Goal: Task Accomplishment & Management: Manage account settings

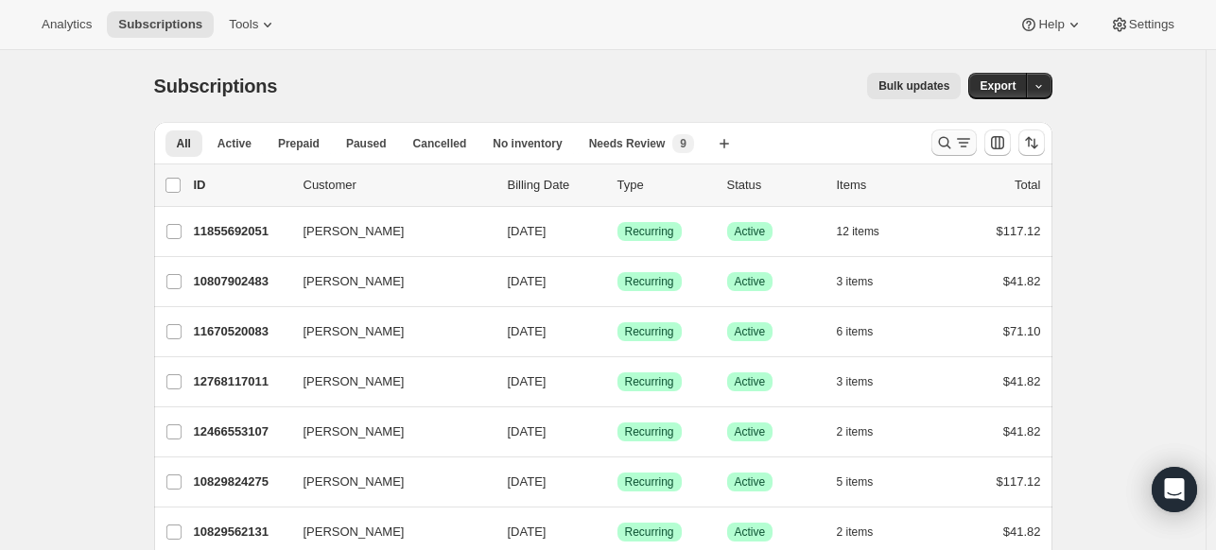
click at [949, 146] on icon "Search and filter results" at bounding box center [944, 142] width 19 height 19
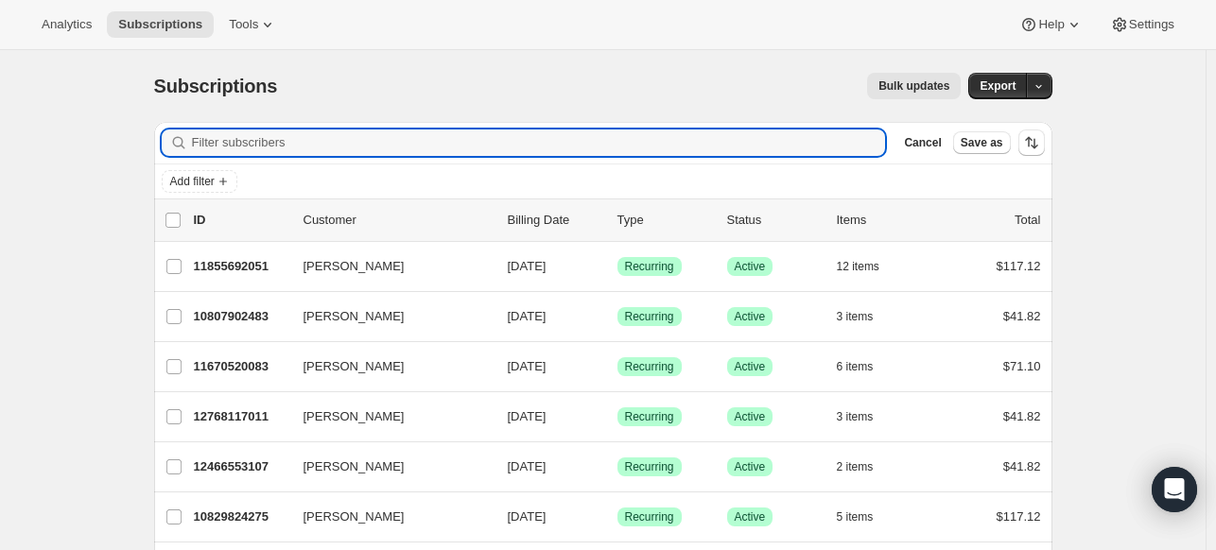
paste input "dulcimerjames@yahoo.com"
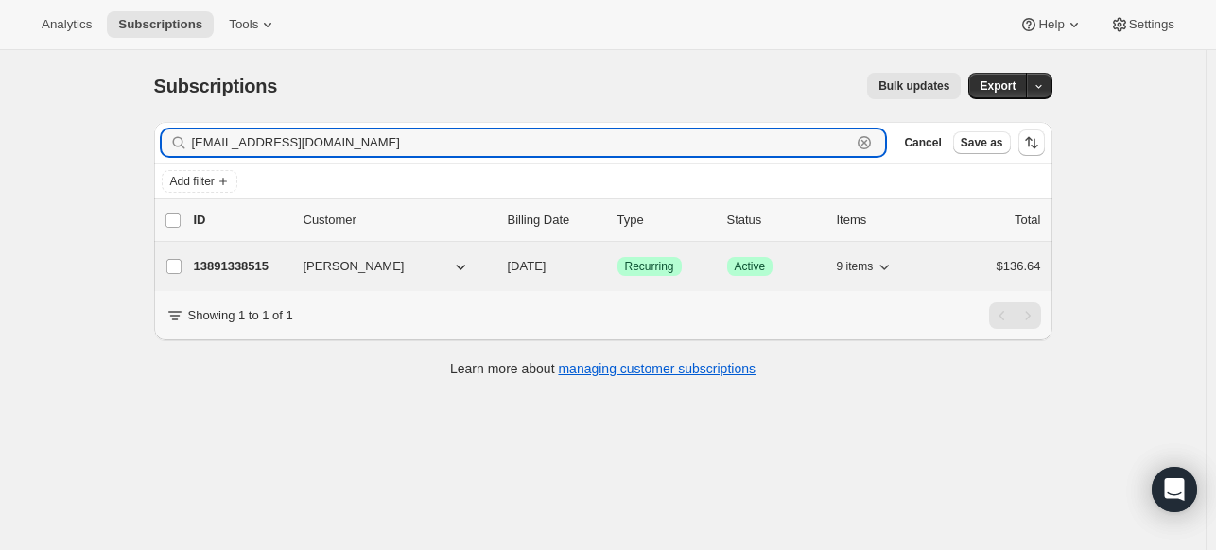
type input "dulcimerjames@yahoo.com"
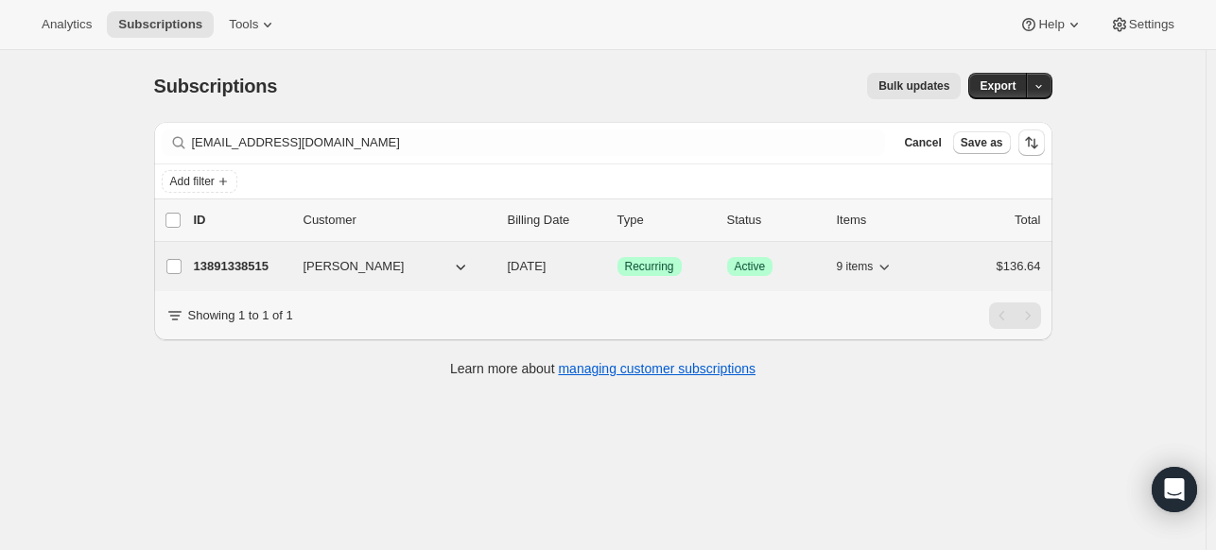
click at [283, 263] on p "13891338515" at bounding box center [241, 266] width 95 height 19
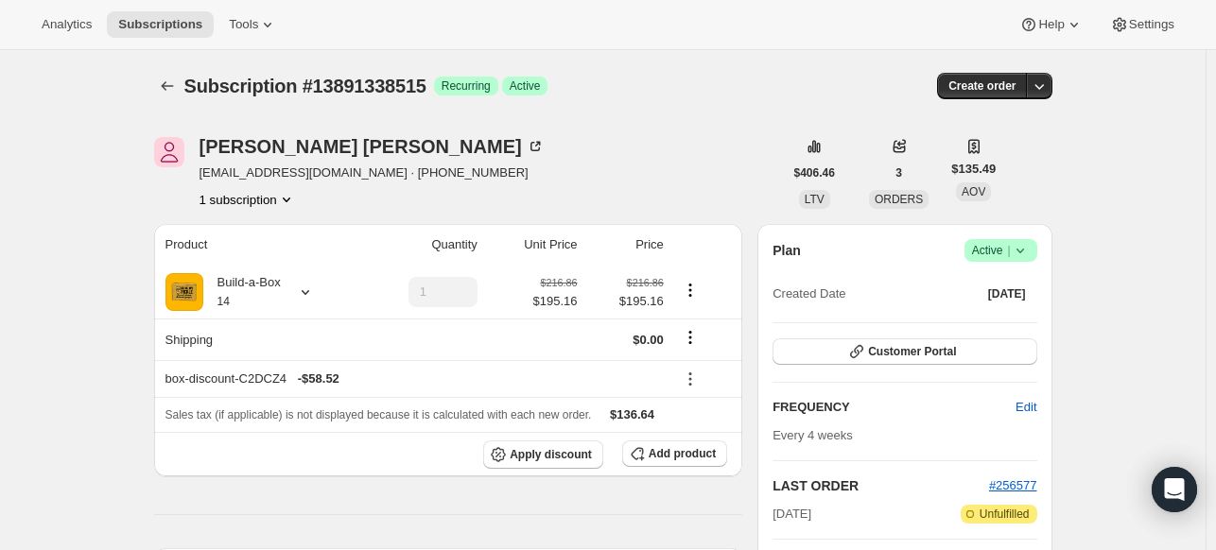
click at [1028, 246] on icon at bounding box center [1020, 250] width 19 height 19
click at [976, 333] on button "Cancel subscription" at bounding box center [998, 320] width 118 height 30
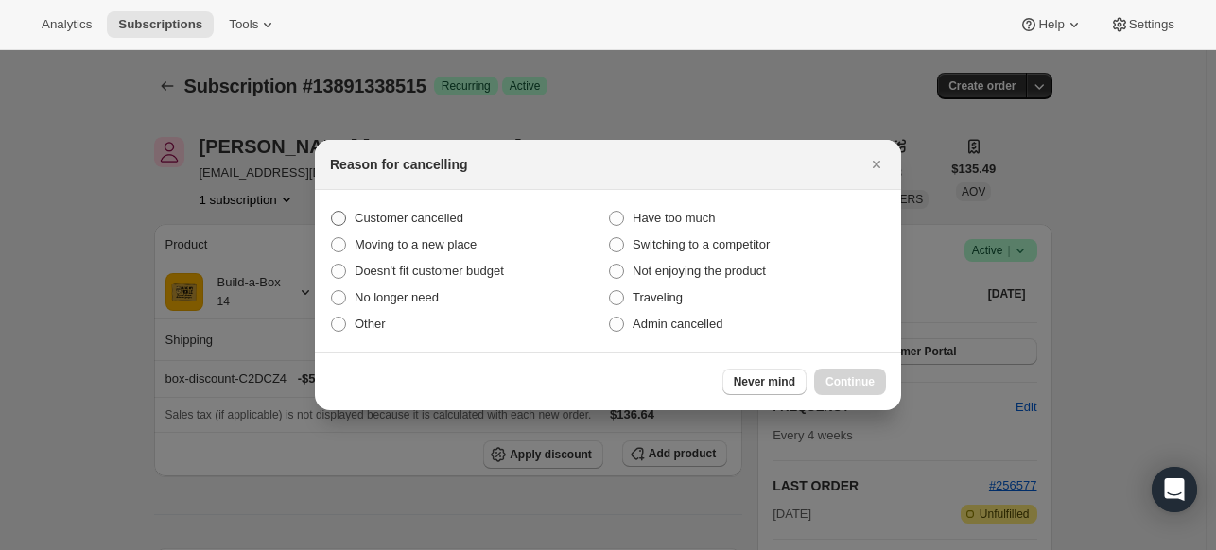
click at [360, 222] on span "Customer cancelled" at bounding box center [409, 218] width 109 height 14
click at [332, 212] on input "Customer cancelled" at bounding box center [331, 211] width 1 height 1
radio input "true"
click at [809, 381] on div "Never mind Continue" at bounding box center [804, 382] width 164 height 26
click at [677, 226] on span "Have too much" at bounding box center [674, 218] width 82 height 19
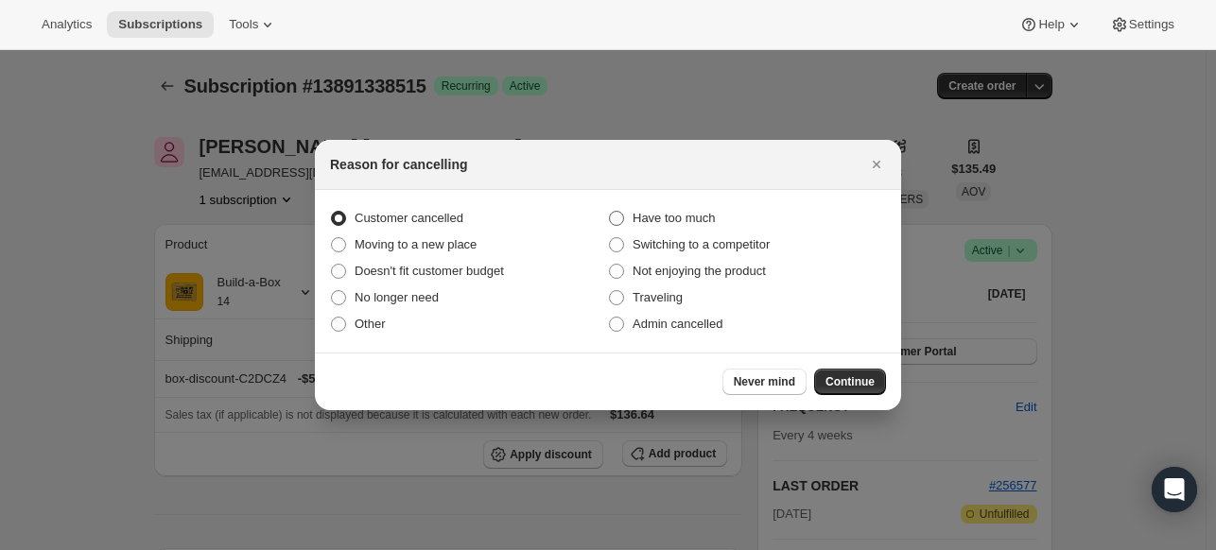
click at [610, 212] on input "Have too much" at bounding box center [609, 211] width 1 height 1
radio input "true"
radio input "false"
click at [859, 377] on span "Continue" at bounding box center [850, 381] width 49 height 15
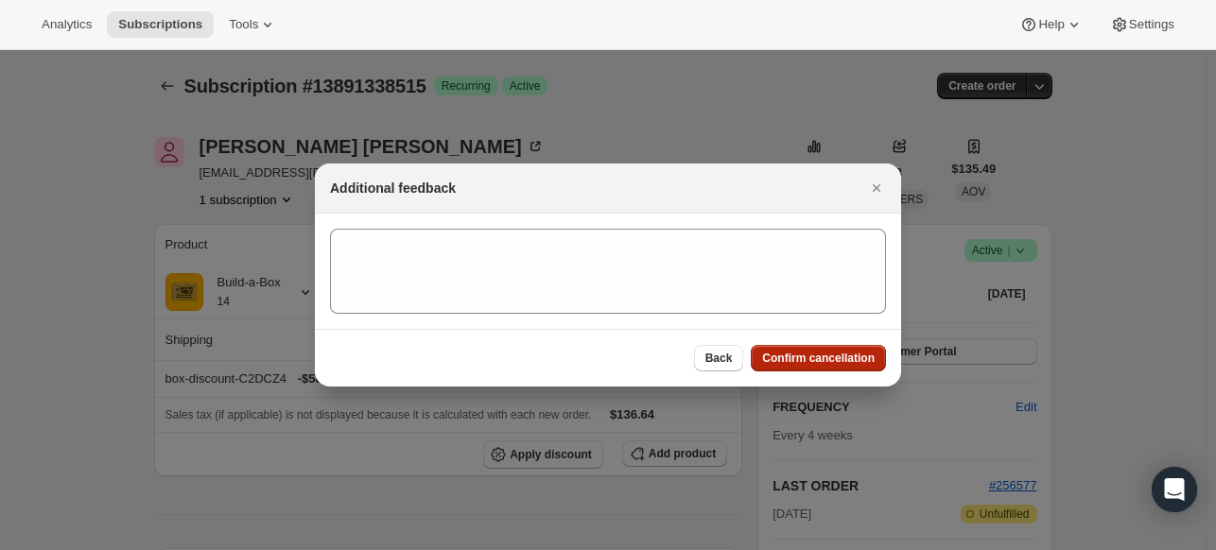
click at [851, 362] on span "Confirm cancellation" at bounding box center [818, 358] width 113 height 15
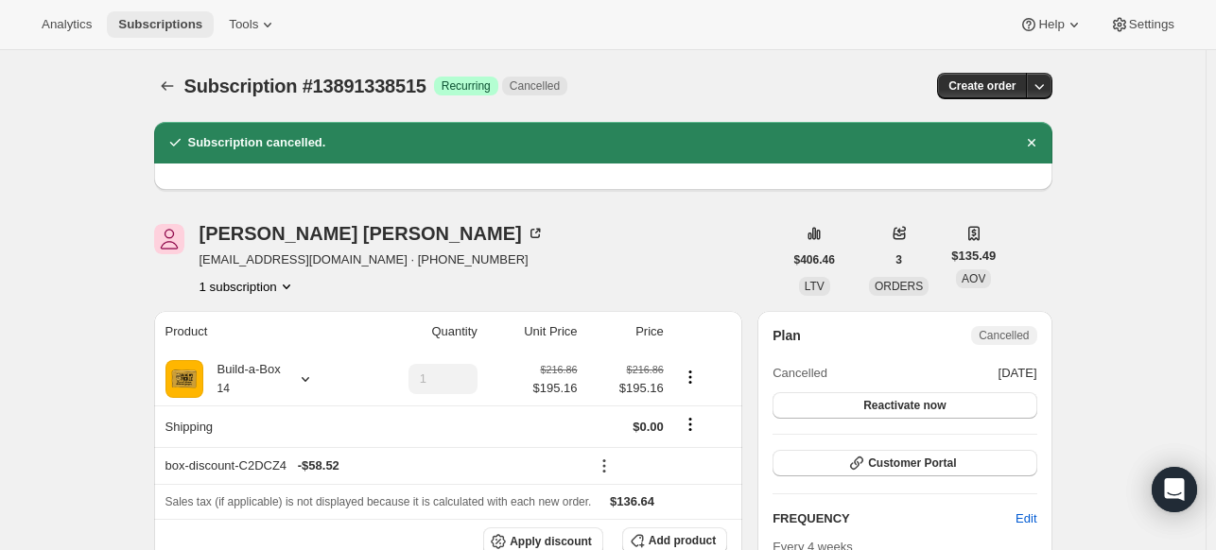
click at [202, 19] on span "Subscriptions" at bounding box center [160, 24] width 84 height 15
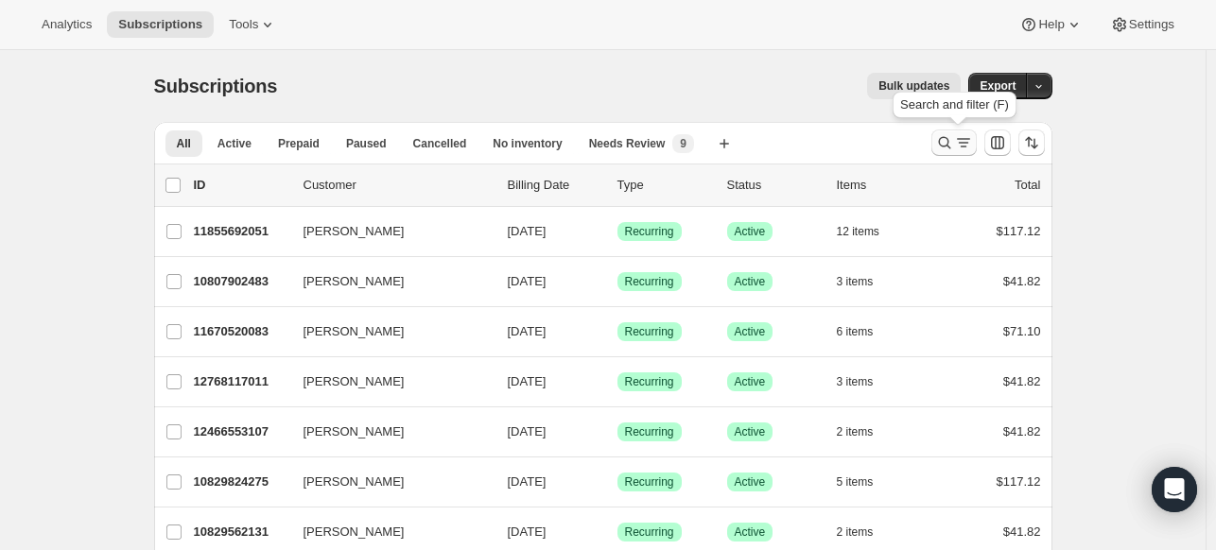
click at [943, 146] on icon "Search and filter results" at bounding box center [944, 142] width 19 height 19
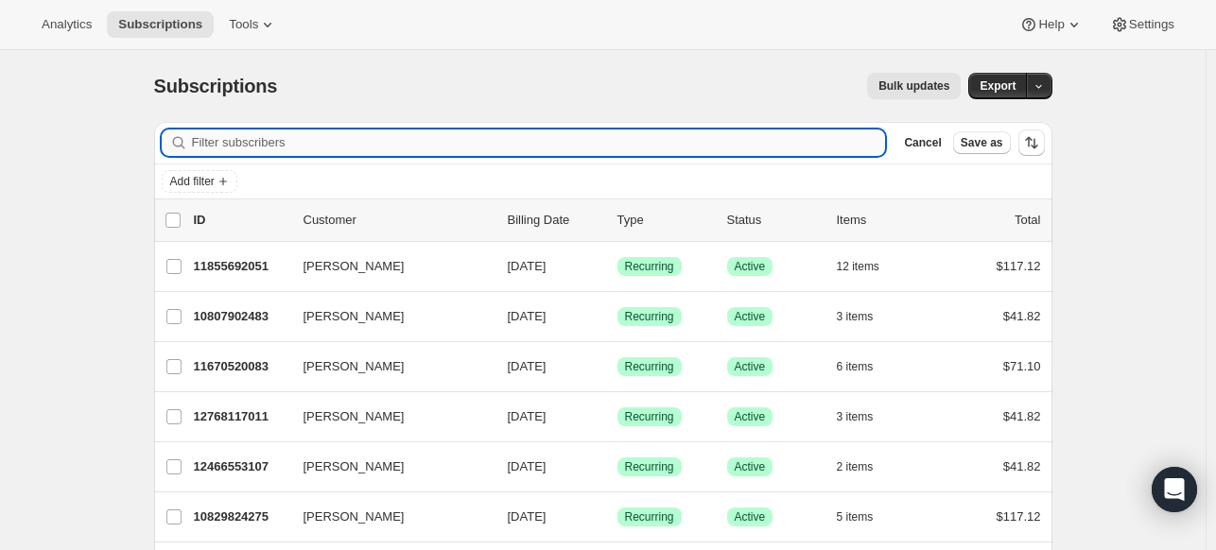
paste input "gr83rdact@gmail.com"
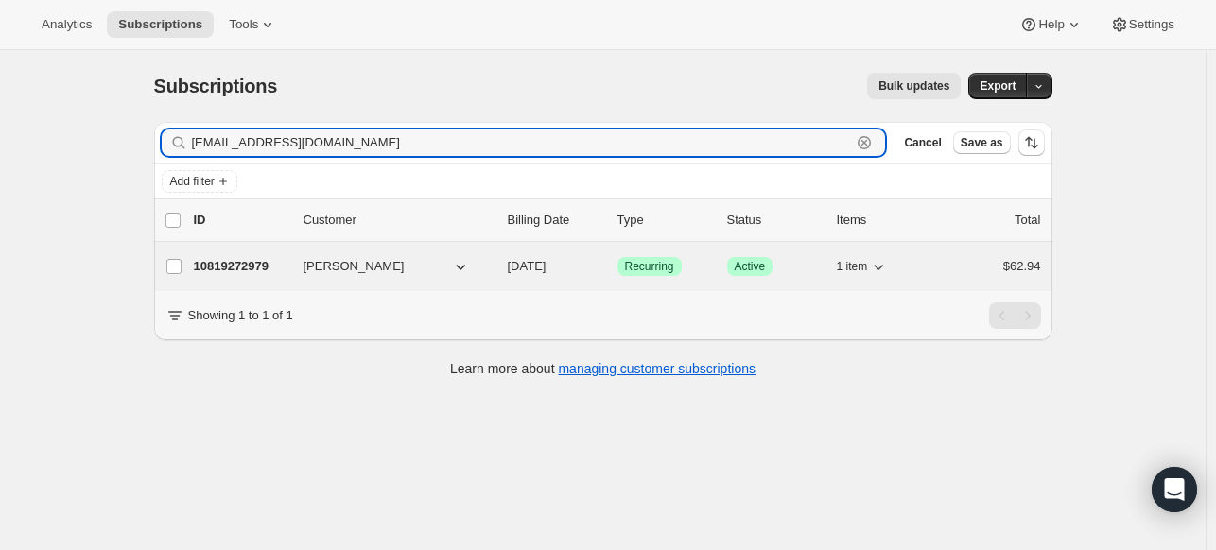
type input "gr83rdact@gmail.com"
click at [235, 266] on p "10819272979" at bounding box center [241, 266] width 95 height 19
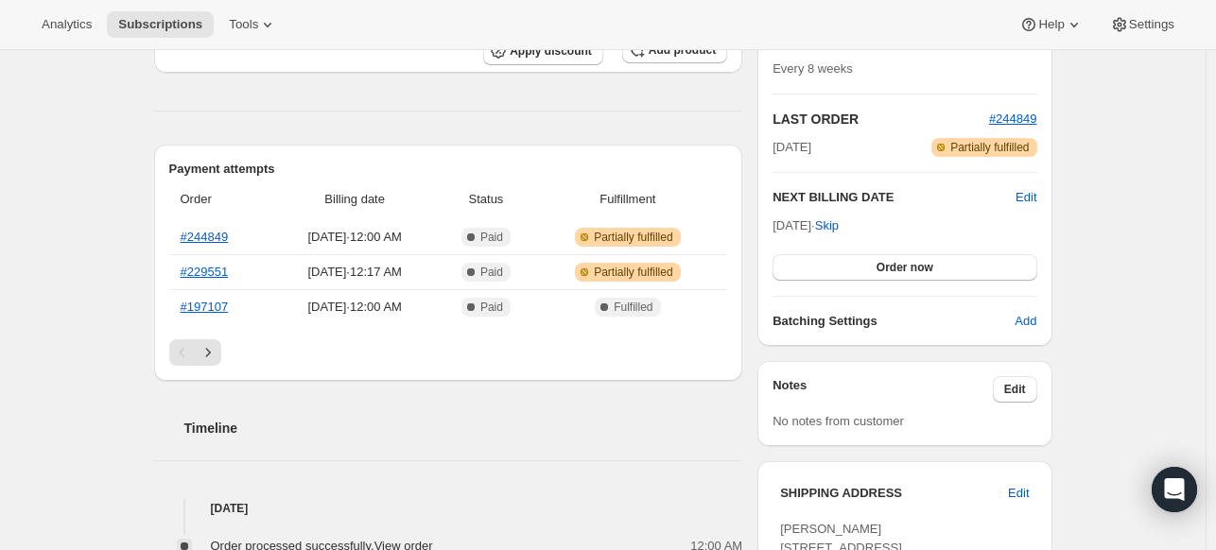
scroll to position [567, 0]
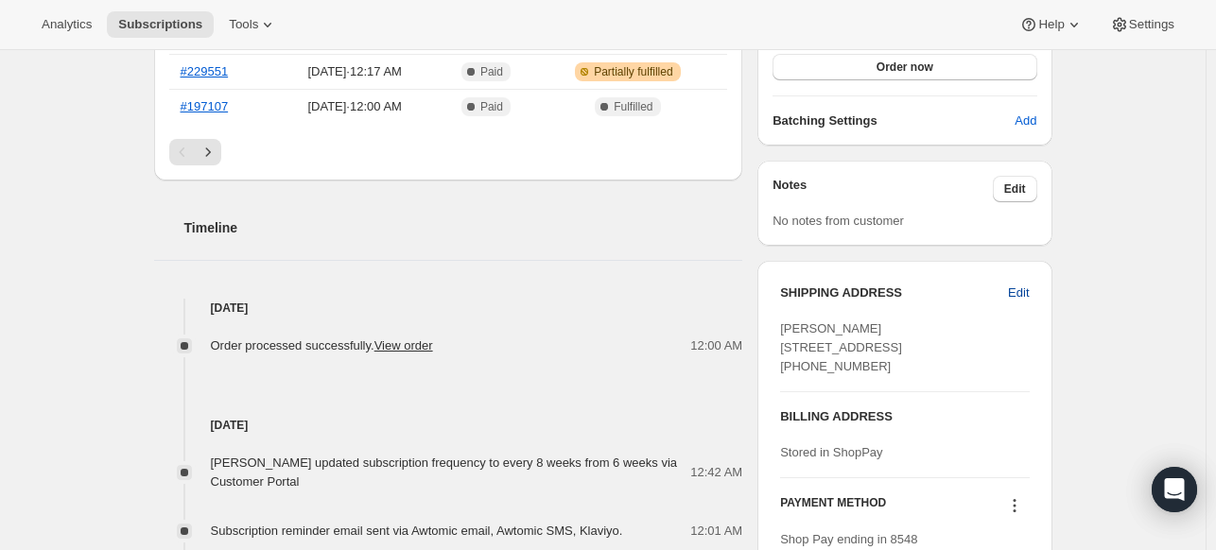
click at [1037, 292] on button "Edit" at bounding box center [1019, 293] width 44 height 30
select select "CO"
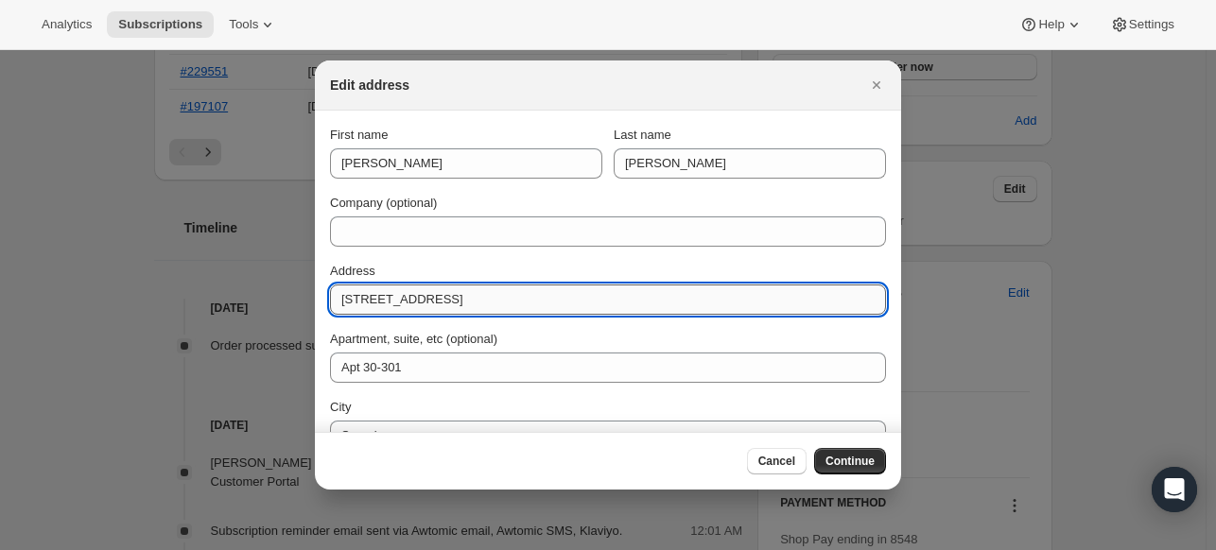
click at [622, 286] on input "1995 E Coalton Road" at bounding box center [608, 300] width 556 height 30
paste input "501 Summit Blvd Apt 1402 Broomfield CO 80021"
drag, startPoint x: 497, startPoint y: 297, endPoint x: 444, endPoint y: 294, distance: 53.0
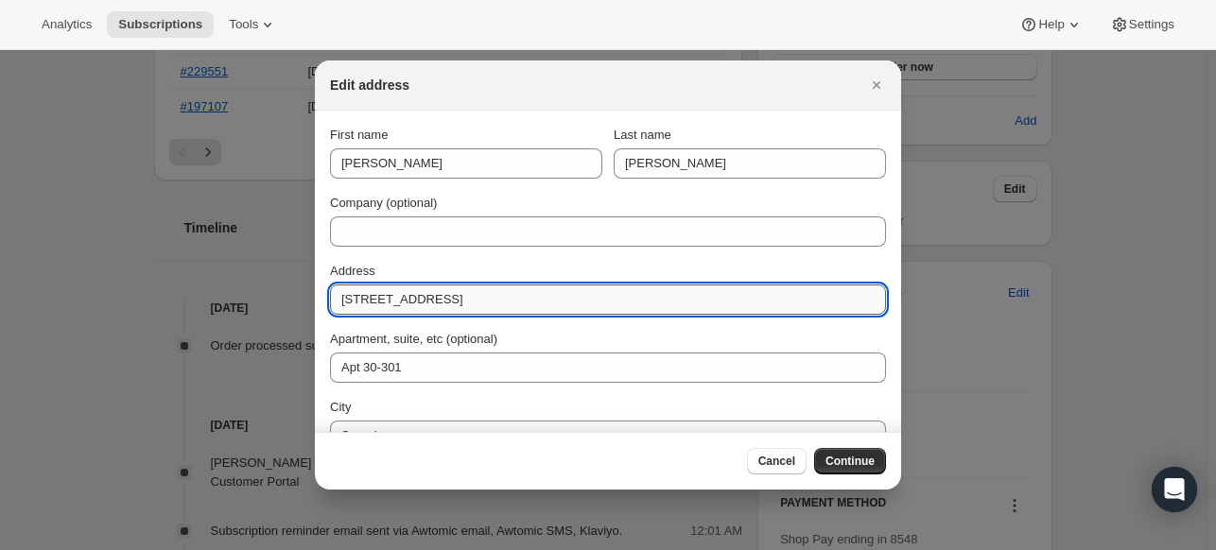
click at [444, 294] on input "501 Summit Blvd Apt 1402 Broomfield CO 80021" at bounding box center [608, 300] width 556 height 30
type input "501 Summit Blvd Broomfield CO 80021"
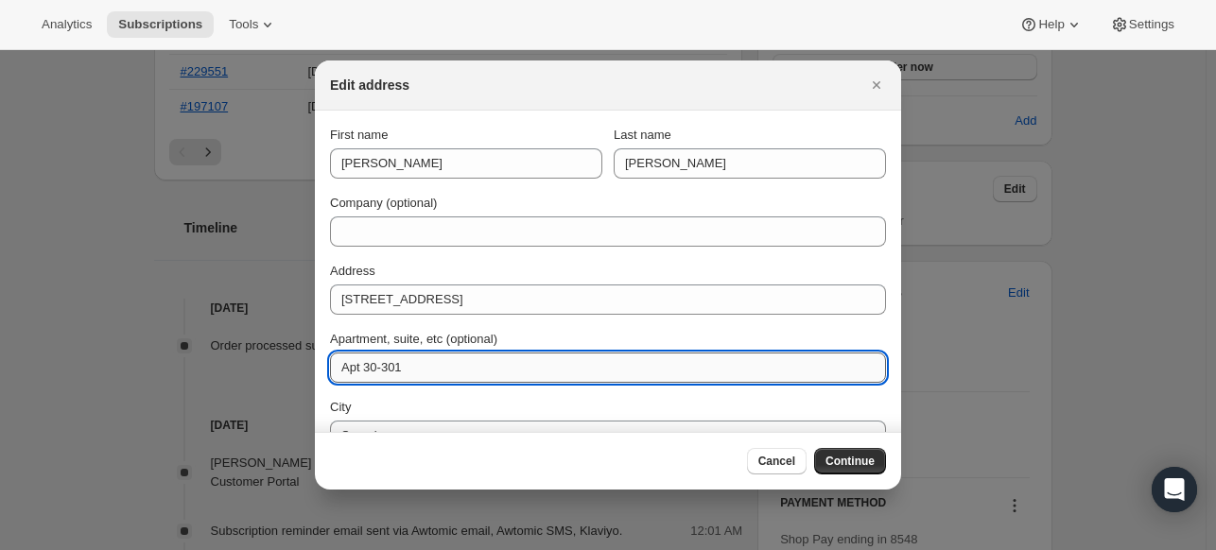
click at [403, 358] on input "Apt 30-301" at bounding box center [608, 368] width 556 height 30
paste input "1402"
type input "Apt 1402"
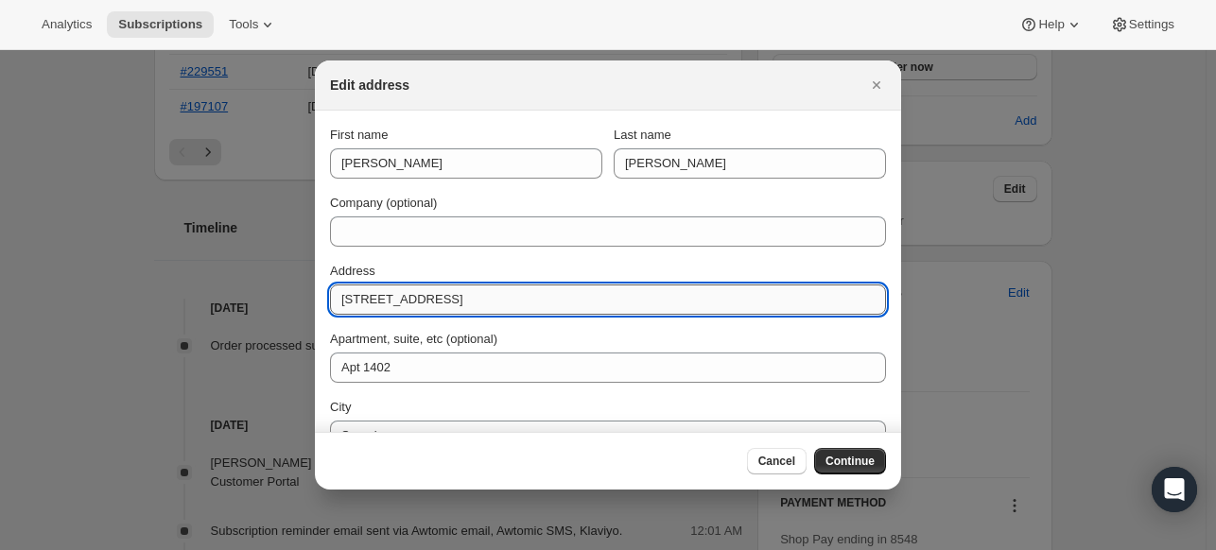
drag, startPoint x: 581, startPoint y: 301, endPoint x: 533, endPoint y: 299, distance: 47.3
click at [533, 299] on input "501 Summit Blvd Broomfield CO 80021" at bounding box center [608, 300] width 556 height 30
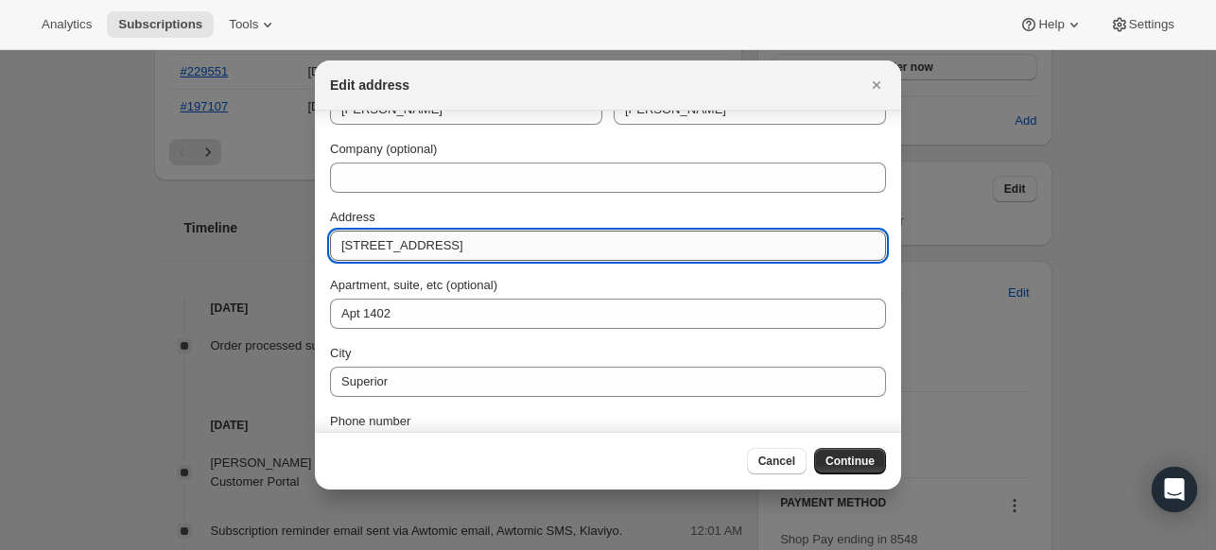
scroll to position [169, 0]
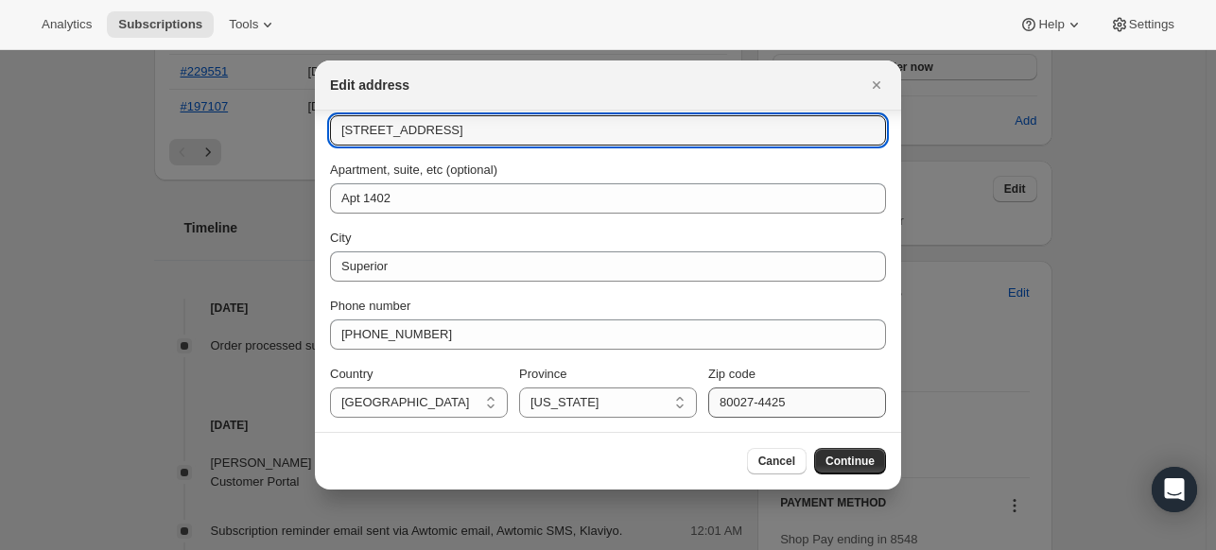
type input "501 Summit Blvd Broomfield CO"
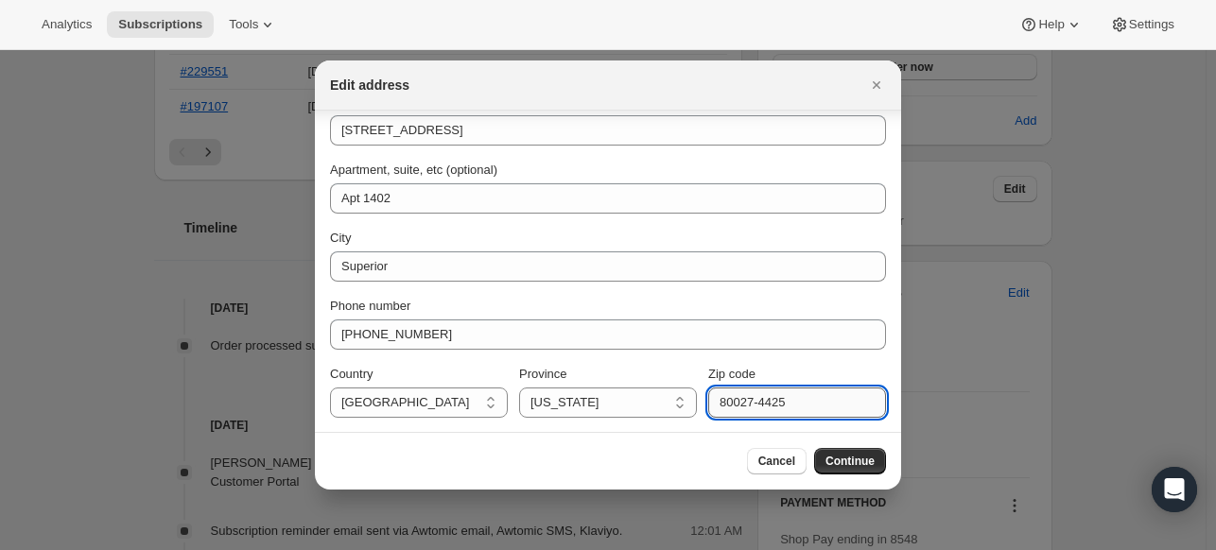
click at [724, 391] on input "80027-4425" at bounding box center [797, 403] width 178 height 30
click at [724, 392] on input "80027-4425" at bounding box center [797, 403] width 178 height 30
paste input "1"
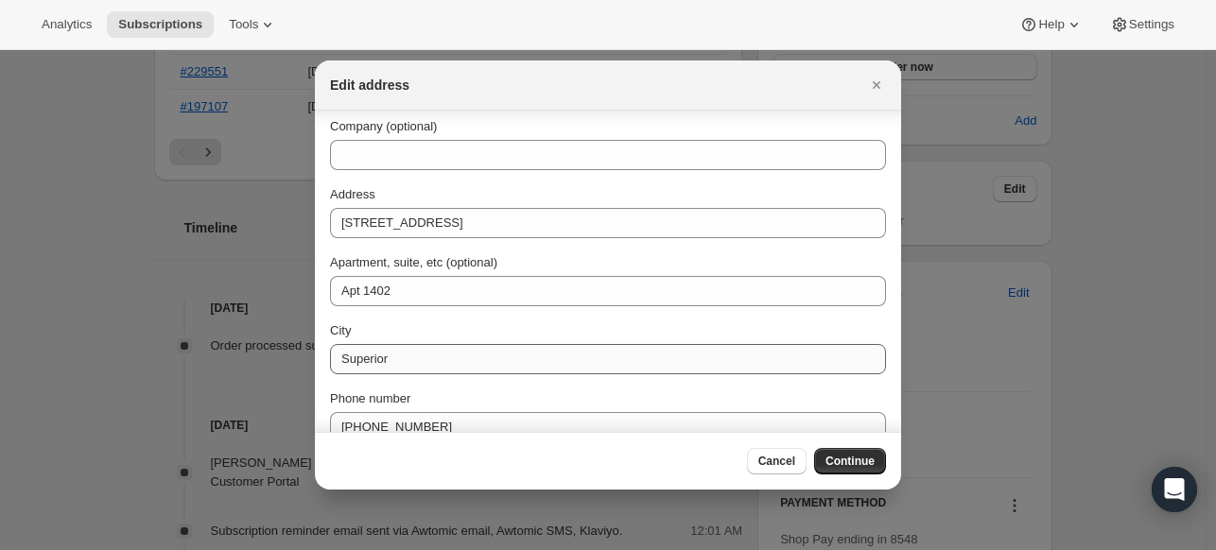
scroll to position [0, 0]
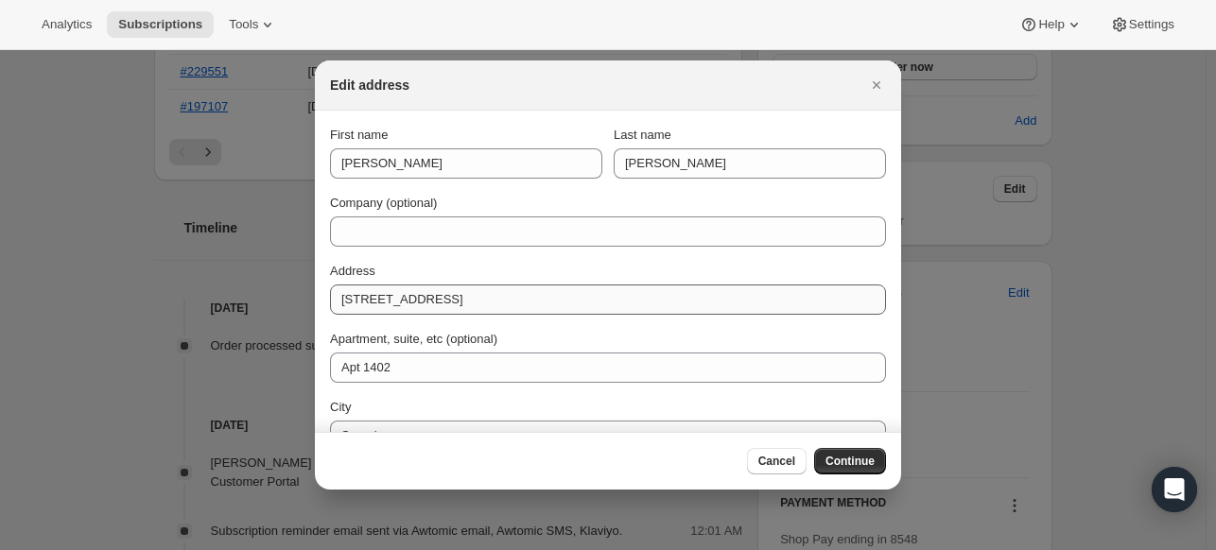
type input "80021"
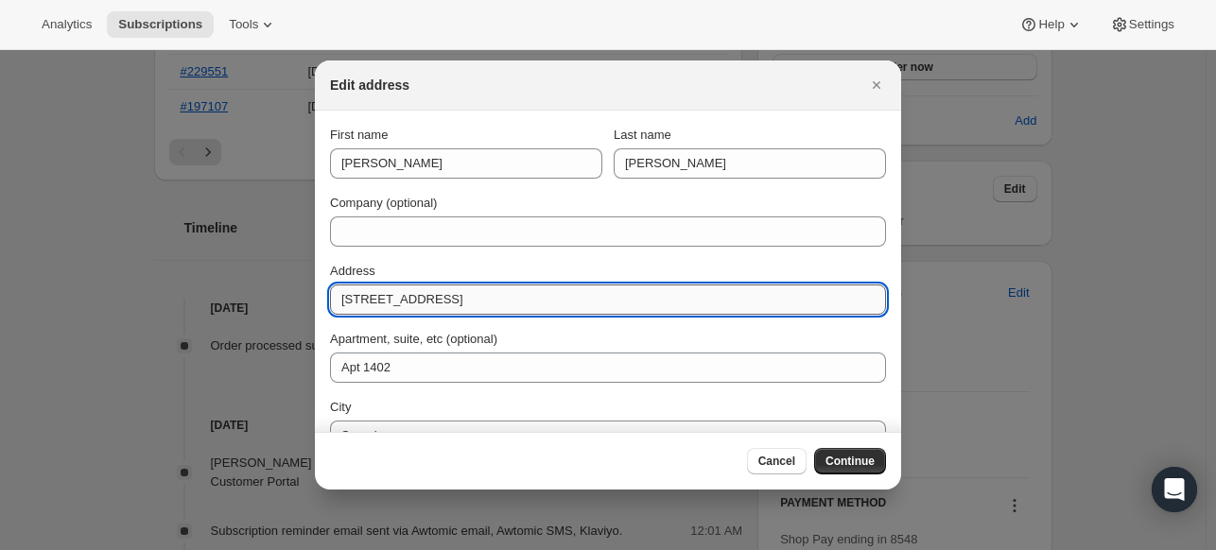
click at [479, 300] on input "501 Summit Blvd Broomfield CO" at bounding box center [608, 300] width 556 height 30
click at [455, 298] on input "501 Summit Blvd CO" at bounding box center [608, 300] width 556 height 30
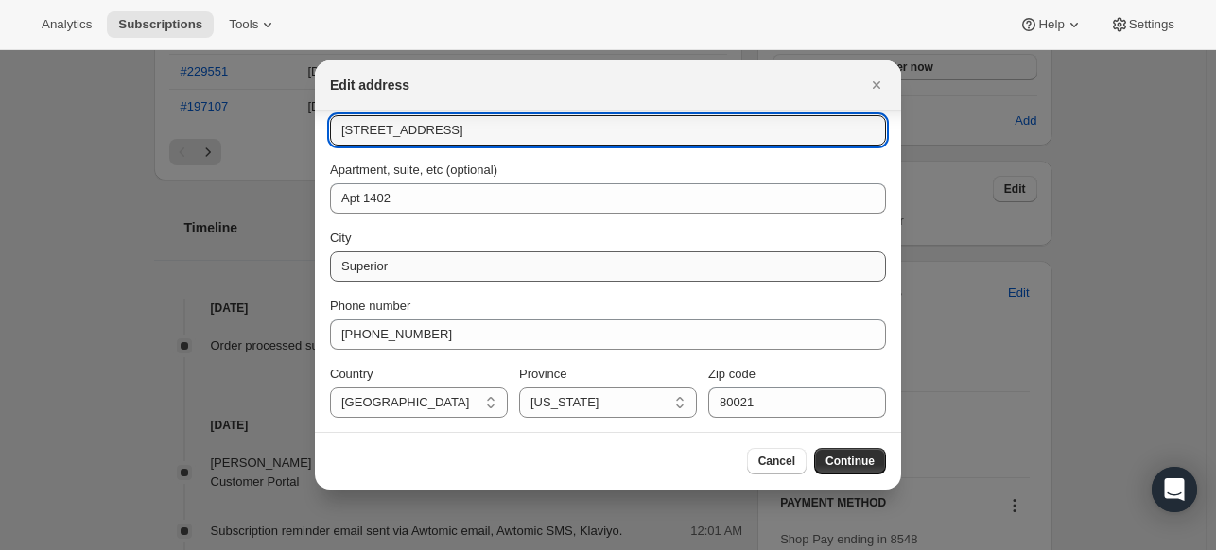
type input "501 Summit Blvd"
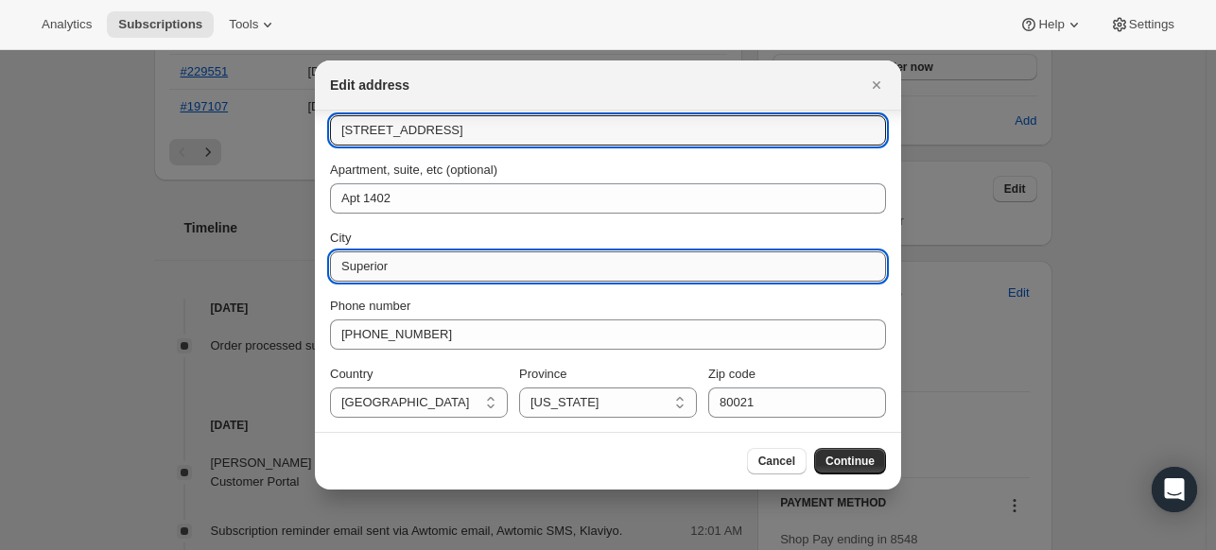
click at [463, 254] on input "Superior" at bounding box center [608, 267] width 556 height 30
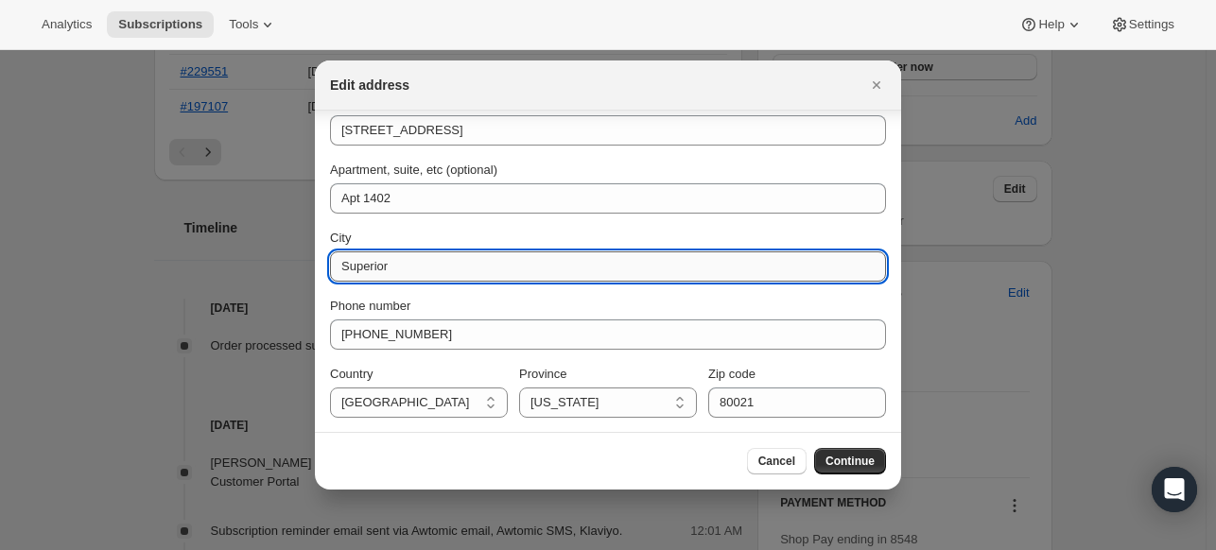
click at [463, 254] on input "Superior" at bounding box center [608, 267] width 556 height 30
paste input "Broomfield"
type input "Broomfield"
click at [847, 455] on span "Continue" at bounding box center [850, 461] width 49 height 15
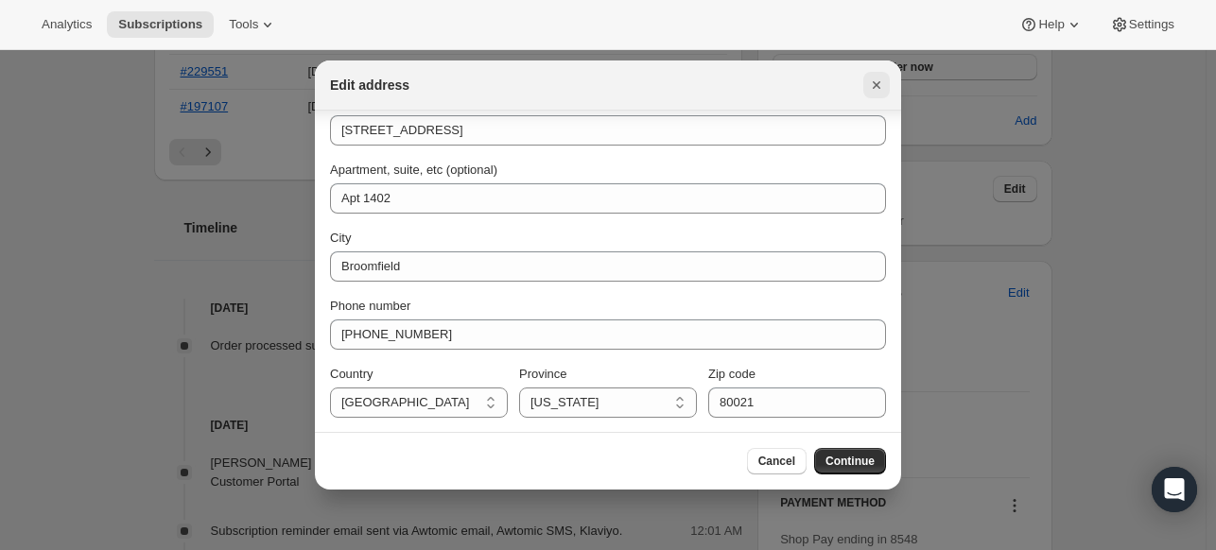
click at [874, 94] on icon "Close" at bounding box center [876, 85] width 19 height 19
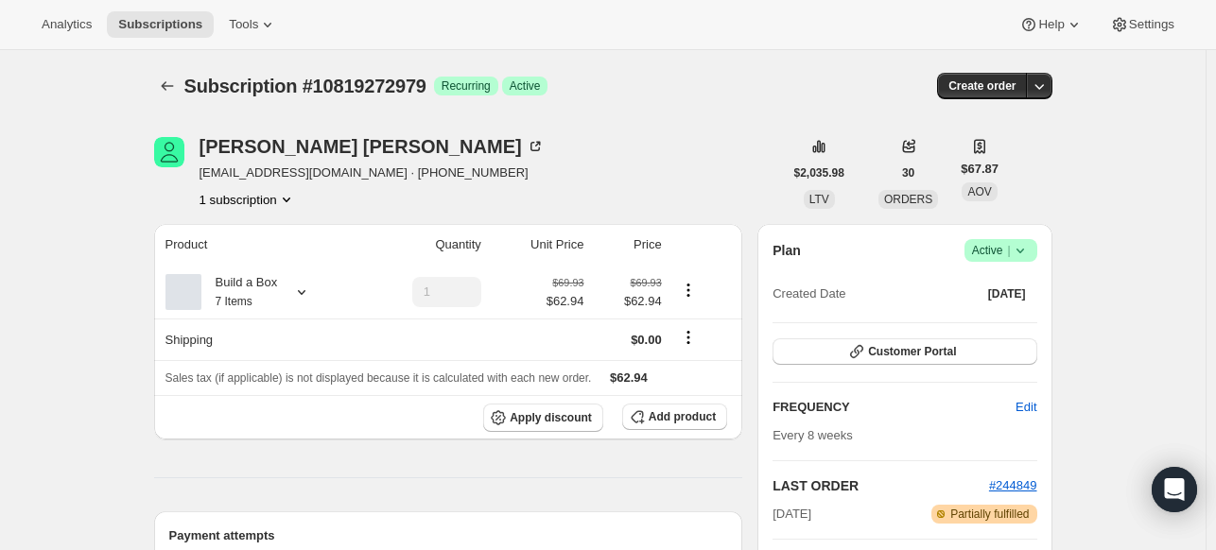
scroll to position [567, 0]
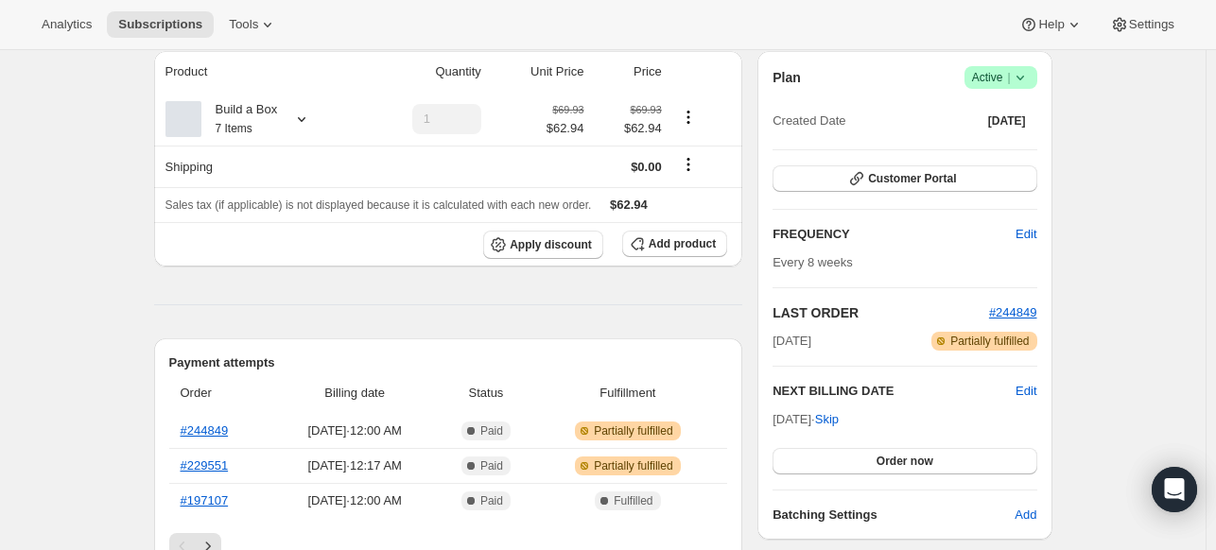
scroll to position [189, 0]
